Goal: Information Seeking & Learning: Learn about a topic

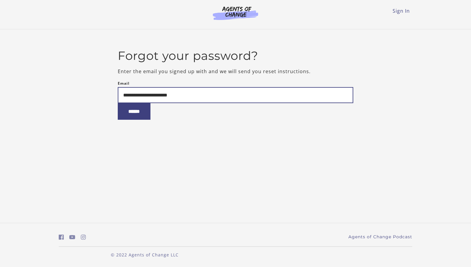
type input "**********"
click at [118, 103] on input "******" at bounding box center [134, 111] width 33 height 17
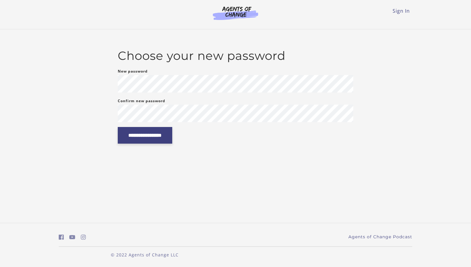
click at [163, 135] on input "**********" at bounding box center [145, 135] width 54 height 17
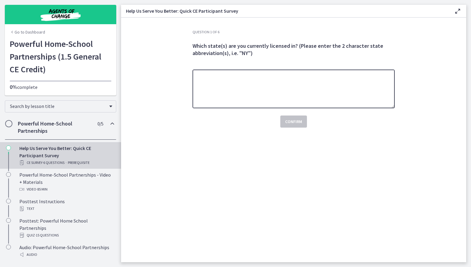
drag, startPoint x: 234, startPoint y: 75, endPoint x: 237, endPoint y: 77, distance: 3.1
click at [235, 75] on textarea at bounding box center [294, 89] width 202 height 39
type textarea "*********"
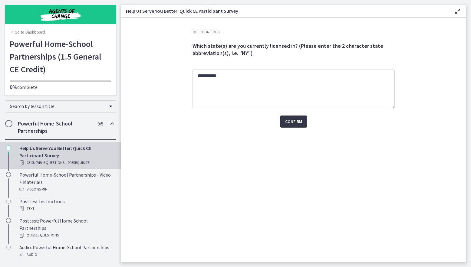
click at [298, 121] on span "Confirm" at bounding box center [293, 121] width 17 height 7
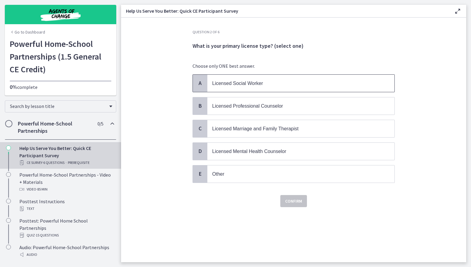
click at [232, 84] on span "Licensed Social Worker" at bounding box center [237, 83] width 51 height 5
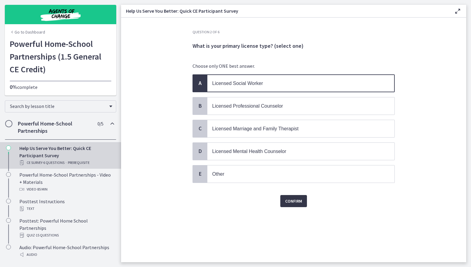
click at [298, 201] on span "Confirm" at bounding box center [293, 201] width 17 height 7
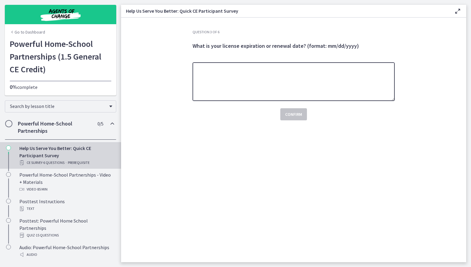
click at [201, 65] on textarea at bounding box center [294, 81] width 202 height 39
type textarea "**********"
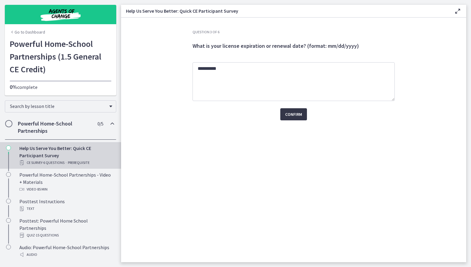
click at [297, 116] on span "Confirm" at bounding box center [293, 114] width 17 height 7
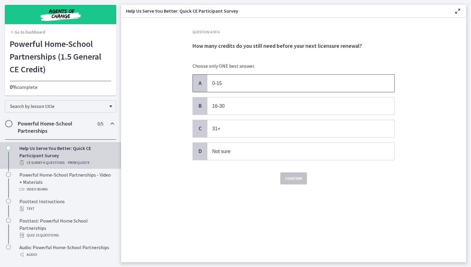
click at [221, 85] on span "0-15" at bounding box center [217, 83] width 10 height 5
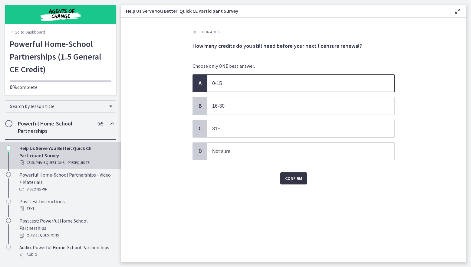
click at [295, 176] on span "Confirm" at bounding box center [293, 178] width 17 height 7
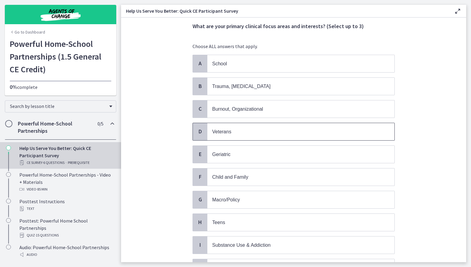
scroll to position [30, 0]
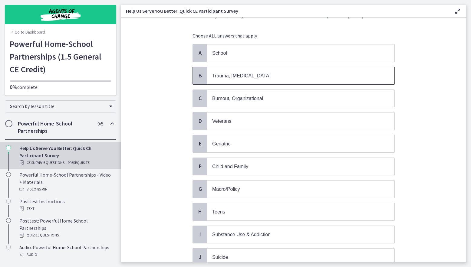
click at [238, 77] on span "Trauma, PTSD" at bounding box center [241, 75] width 58 height 5
click at [259, 97] on span "Burnout, Organizational" at bounding box center [237, 98] width 51 height 5
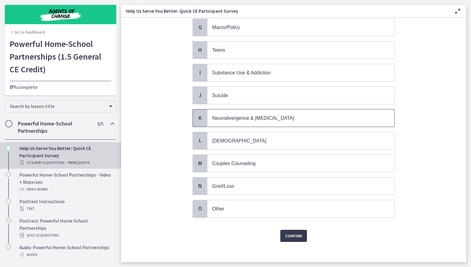
scroll to position [196, 0]
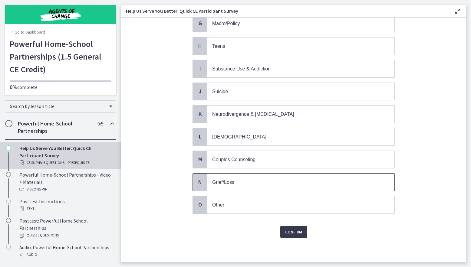
click at [226, 181] on span "Grief/Loss" at bounding box center [223, 182] width 22 height 5
drag, startPoint x: 294, startPoint y: 231, endPoint x: 301, endPoint y: 232, distance: 7.6
click at [294, 231] on span "Confirm" at bounding box center [293, 232] width 17 height 7
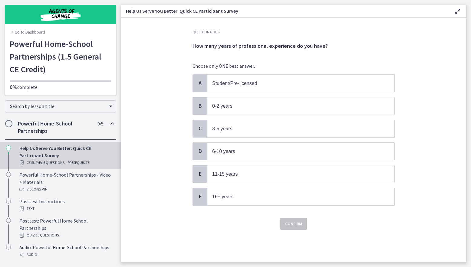
scroll to position [0, 0]
click at [223, 198] on span "16+ years" at bounding box center [222, 196] width 21 height 5
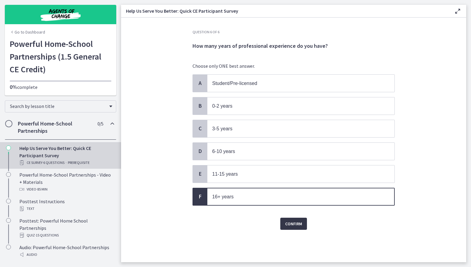
click at [294, 226] on span "Confirm" at bounding box center [293, 223] width 17 height 7
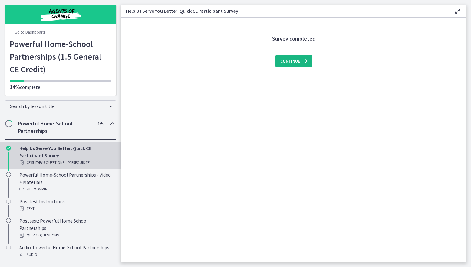
click at [289, 58] on span "Continue" at bounding box center [290, 61] width 20 height 7
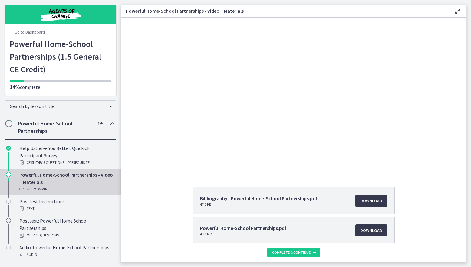
scroll to position [54, 0]
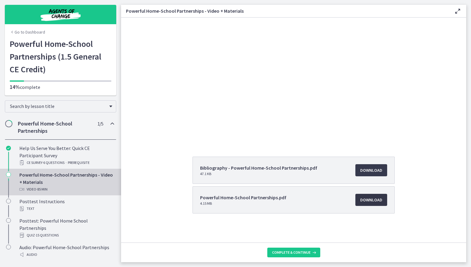
click at [363, 201] on span "Download Opens in a new window" at bounding box center [371, 199] width 22 height 7
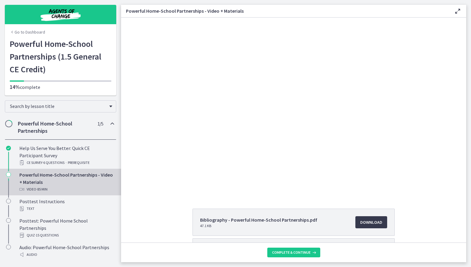
scroll to position [0, 0]
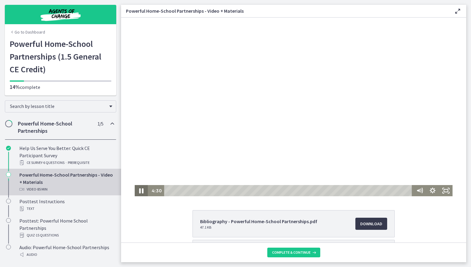
click at [139, 189] on icon "Pause" at bounding box center [141, 190] width 16 height 13
